Goal: Use online tool/utility: Utilize a website feature to perform a specific function

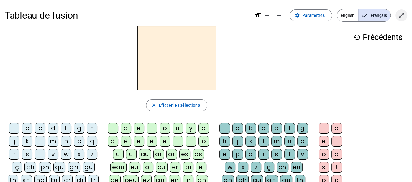
click at [402, 15] on mat-icon "open_in_full" at bounding box center [401, 15] width 7 height 7
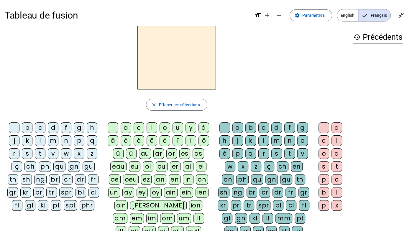
click at [28, 126] on div "b" at bounding box center [27, 128] width 11 height 11
click at [200, 167] on div "ei" at bounding box center [201, 166] width 11 height 11
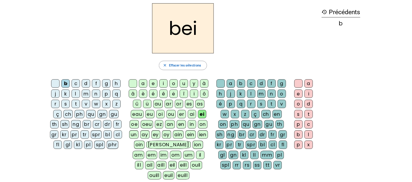
scroll to position [22, 0]
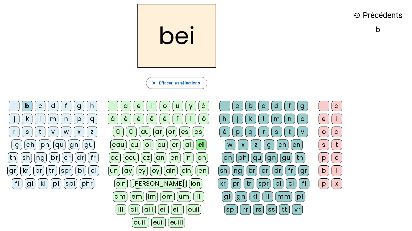
click at [300, 105] on div "g" at bounding box center [302, 106] width 11 height 11
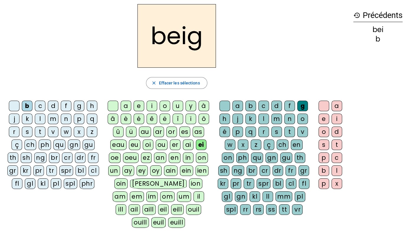
click at [323, 121] on div "e" at bounding box center [323, 119] width 11 height 11
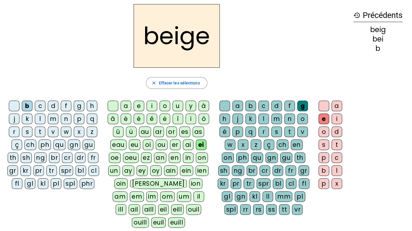
click at [66, 117] on div "n" at bounding box center [66, 119] width 11 height 11
click at [128, 104] on div "a" at bounding box center [126, 106] width 11 height 11
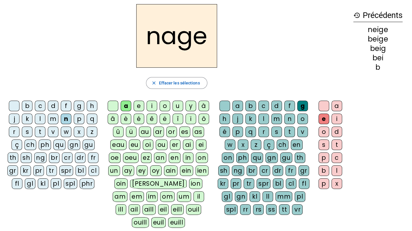
click at [29, 131] on div "s" at bounding box center [27, 132] width 11 height 11
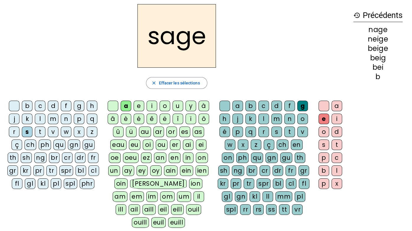
click at [80, 118] on div "p" at bounding box center [79, 119] width 11 height 11
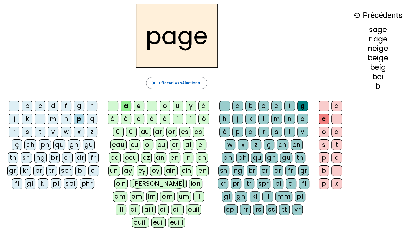
click at [264, 116] on div "l" at bounding box center [263, 119] width 11 height 11
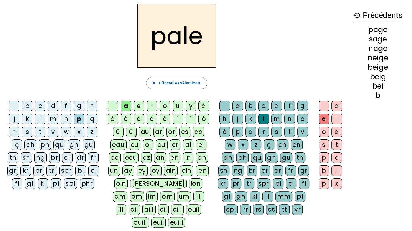
click at [30, 131] on div "s" at bounding box center [27, 132] width 11 height 11
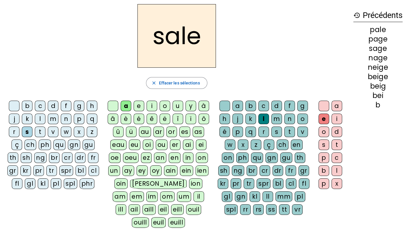
click at [39, 105] on div "c" at bounding box center [40, 106] width 11 height 11
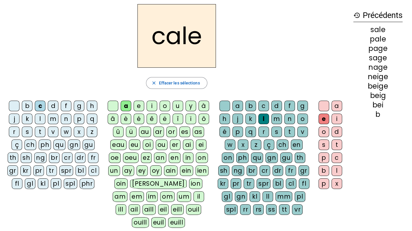
click at [238, 131] on div "p" at bounding box center [237, 132] width 11 height 11
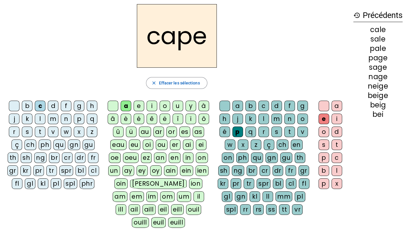
click at [289, 118] on div "n" at bounding box center [289, 119] width 11 height 11
click at [301, 132] on div "v" at bounding box center [302, 132] width 11 height 11
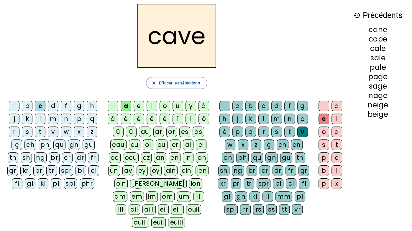
click at [40, 118] on div "l" at bounding box center [40, 119] width 11 height 11
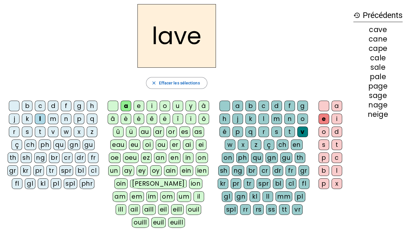
click at [12, 131] on div "r" at bounding box center [14, 132] width 11 height 11
click at [27, 106] on div "b" at bounding box center [27, 106] width 11 height 11
